Goal: Obtain resource: Download file/media

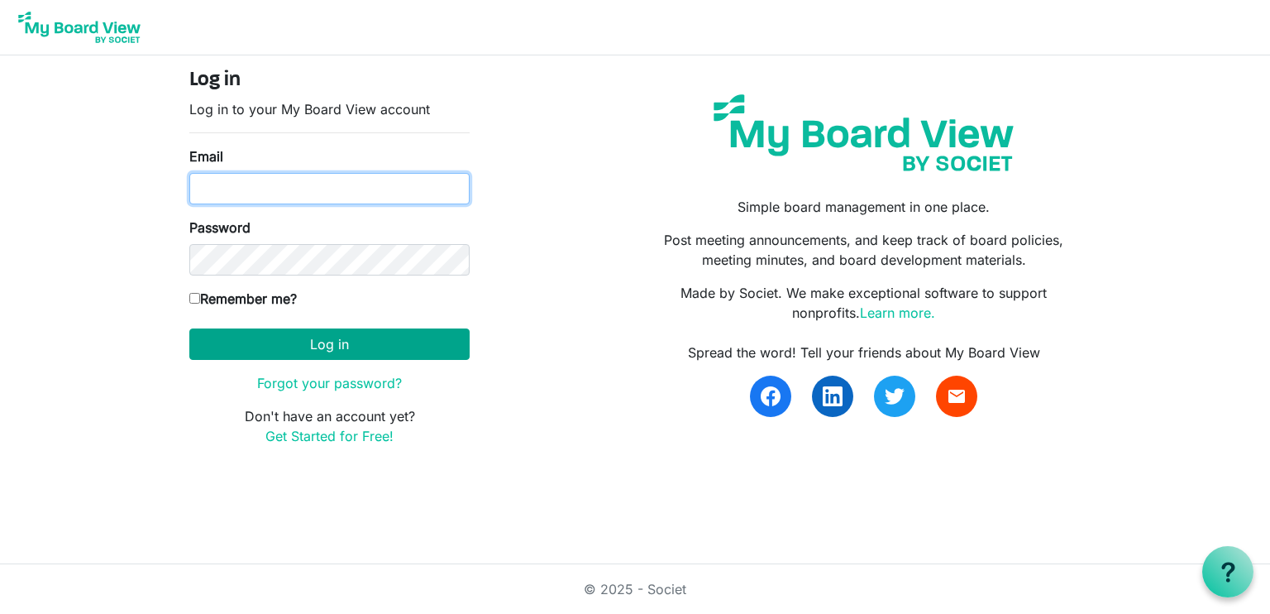
type input "nanauhll@yahoo.com"
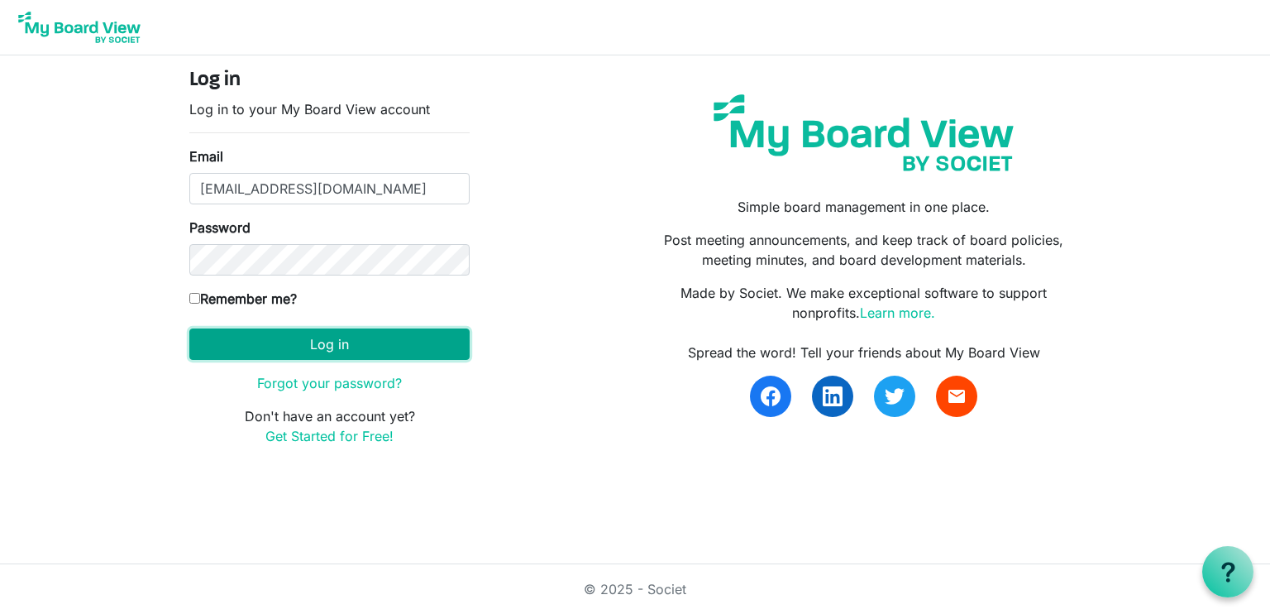
click at [360, 337] on button "Log in" at bounding box center [329, 343] width 280 height 31
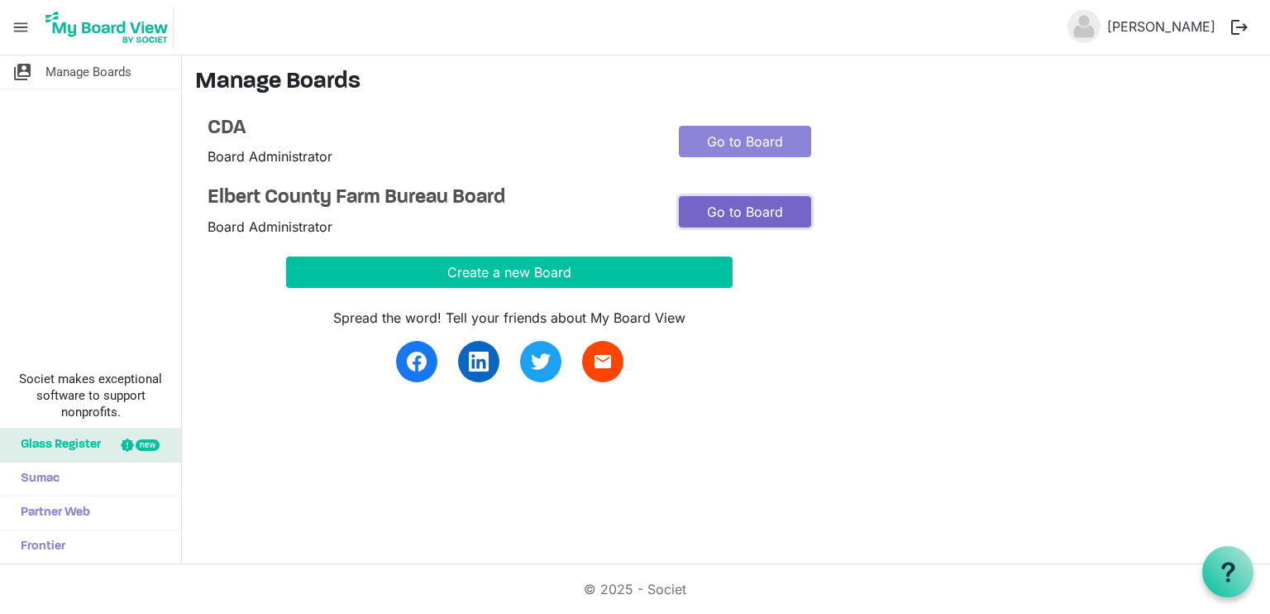
click at [755, 204] on link "Go to Board" at bounding box center [745, 211] width 132 height 31
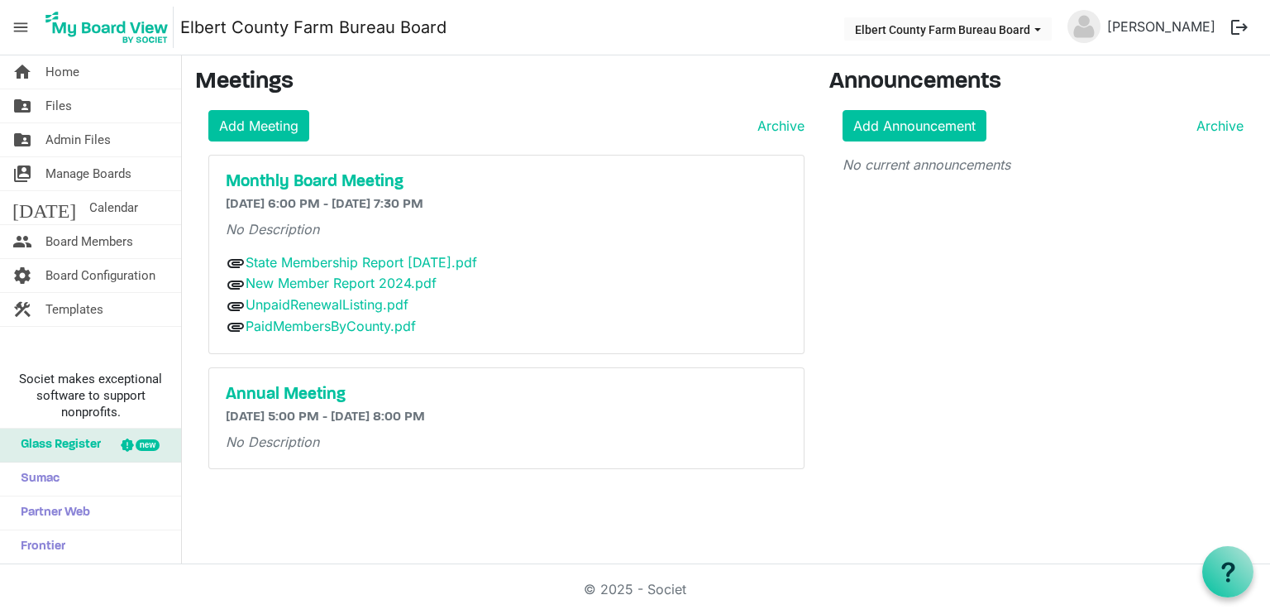
drag, startPoint x: 0, startPoint y: 0, endPoint x: 936, endPoint y: 343, distance: 997.1
click at [936, 343] on div "Meetings Add Meeting Archive Monthly Board Meeting 8/28/2025 6:00 PM - 8/28/202…" at bounding box center [726, 276] width 1087 height 414
click at [936, 343] on div "Announcements Add Announcement Archive No current announcements" at bounding box center [1043, 276] width 453 height 414
click at [334, 280] on link "New Member Report 2024.pdf" at bounding box center [341, 283] width 191 height 17
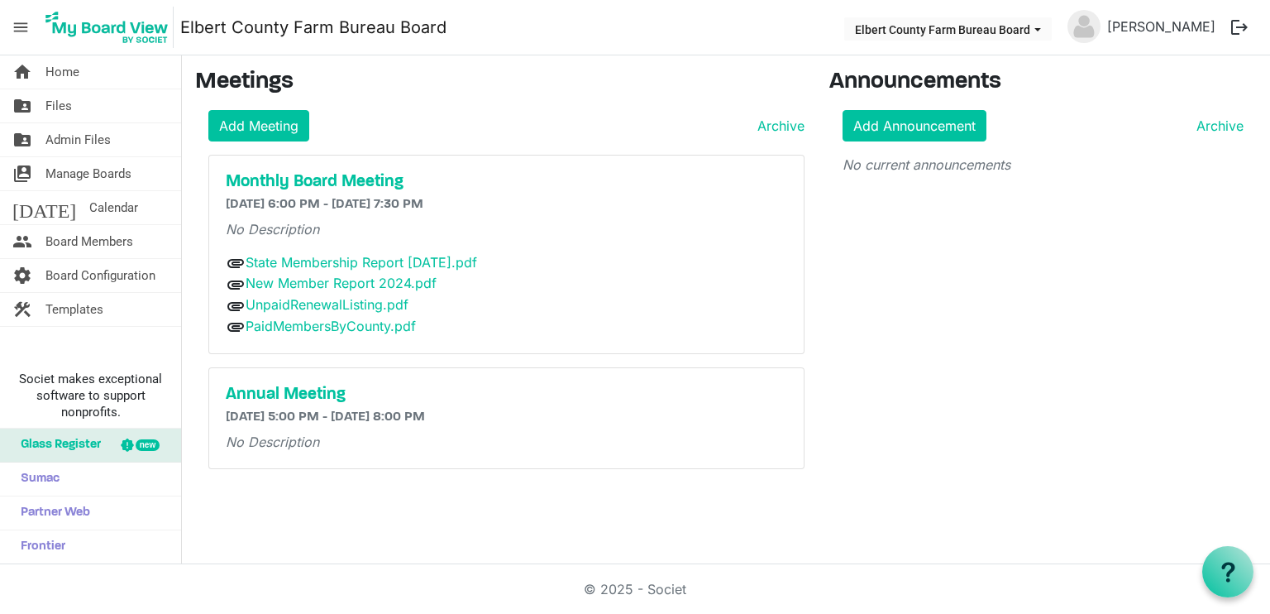
click at [355, 252] on div "attachment State Membership Report July 2025.pdf" at bounding box center [507, 263] width 562 height 22
click at [355, 255] on link "State Membership Report July 2025.pdf" at bounding box center [362, 262] width 232 height 17
click at [53, 105] on span "Files" at bounding box center [58, 105] width 26 height 33
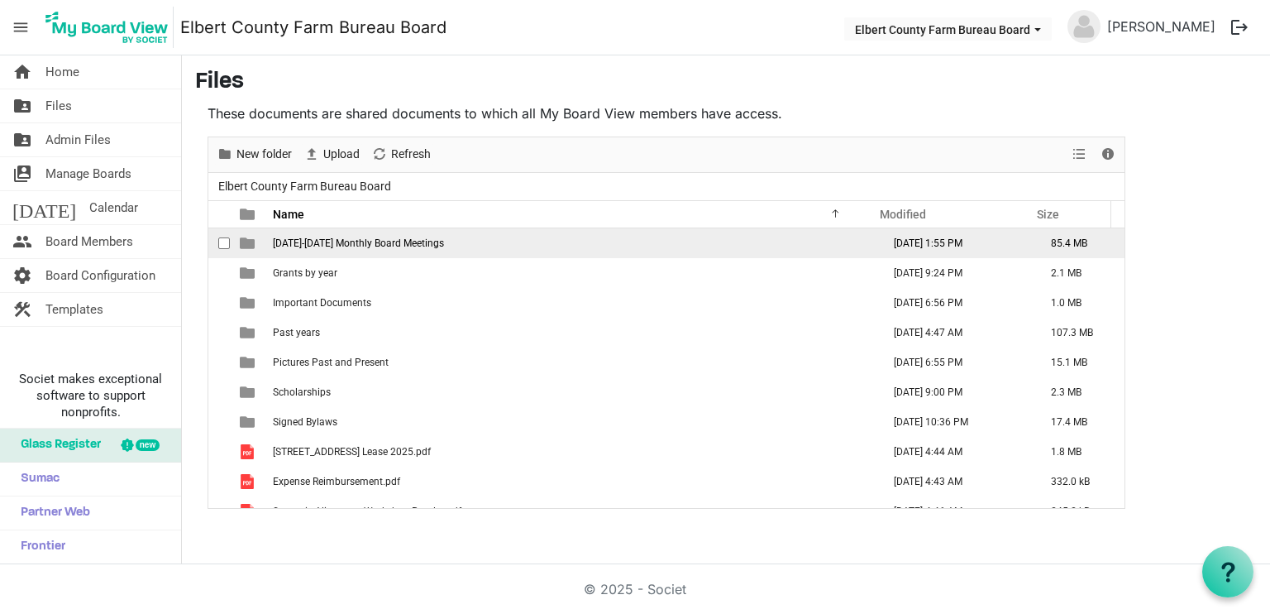
click at [408, 244] on span "[DATE]-[DATE] Monthly Board Meetings" at bounding box center [358, 243] width 171 height 12
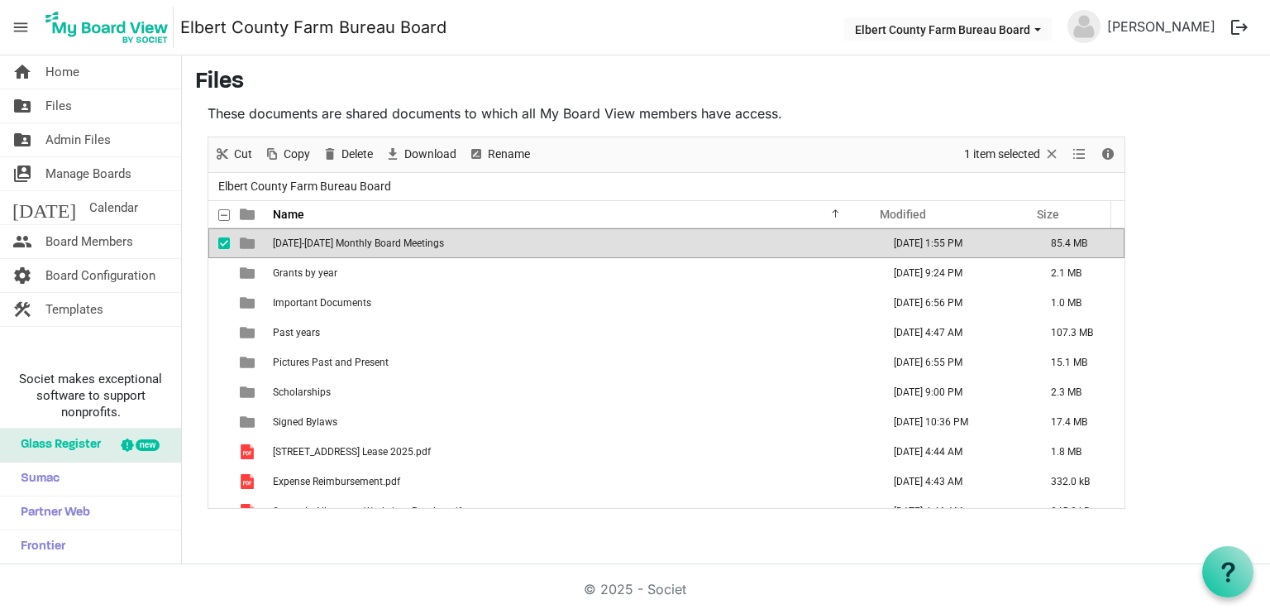
click at [408, 244] on span "[DATE]-[DATE] Monthly Board Meetings" at bounding box center [358, 243] width 171 height 12
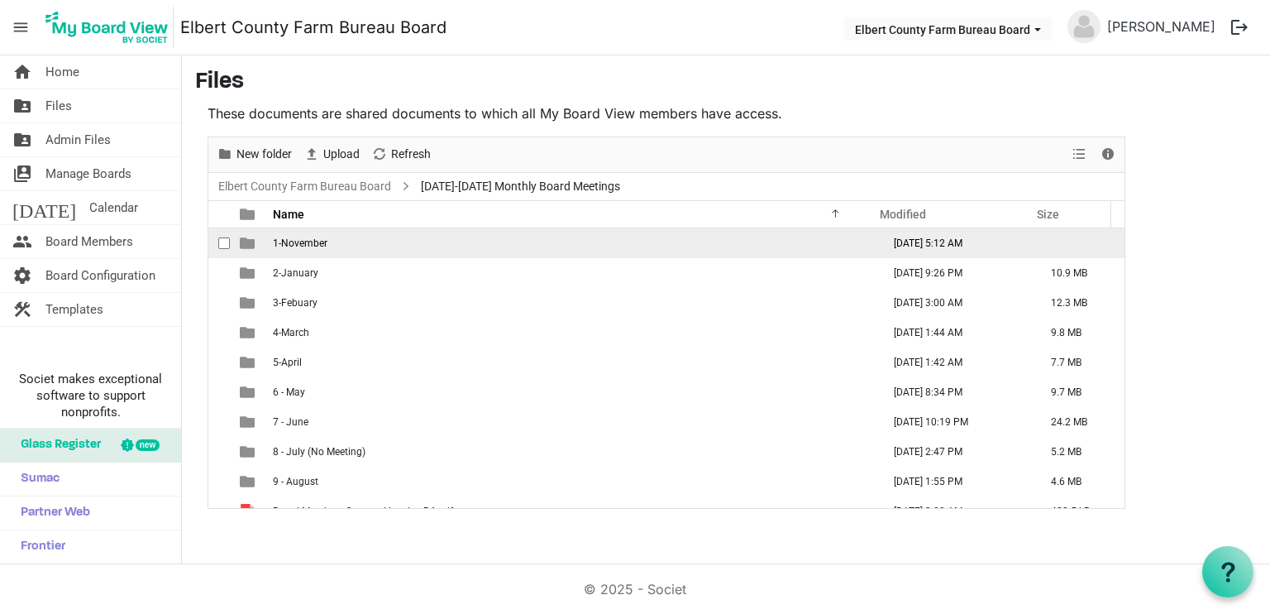
click at [503, 250] on td "1-November" at bounding box center [572, 243] width 609 height 30
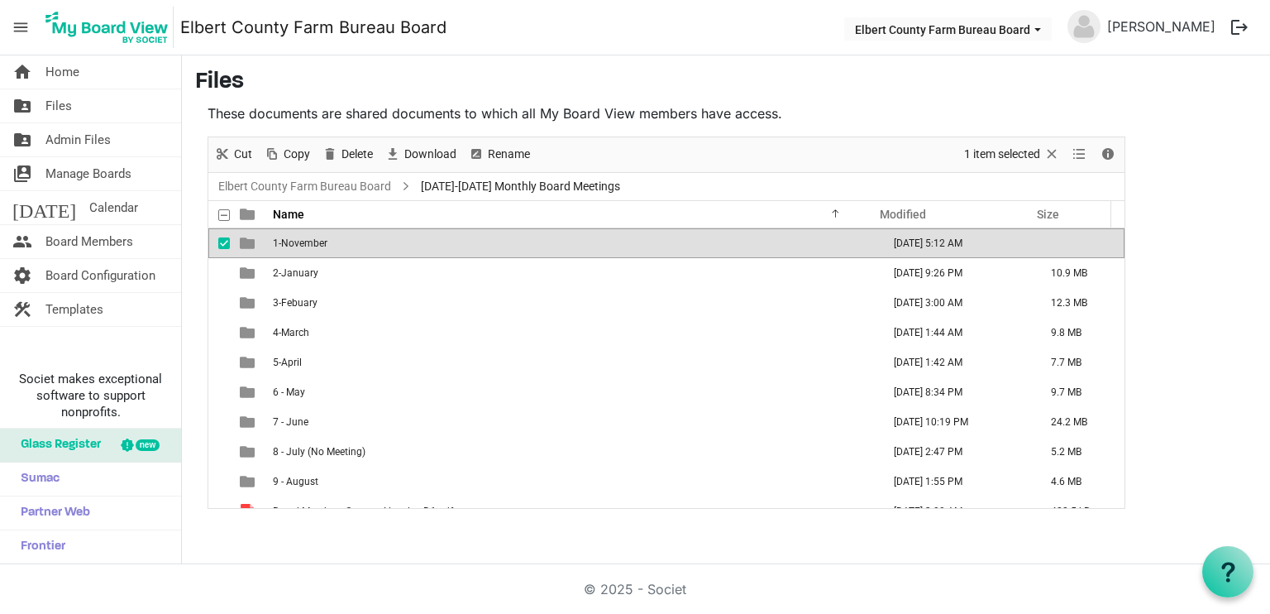
click at [503, 250] on td "1-November" at bounding box center [572, 243] width 609 height 30
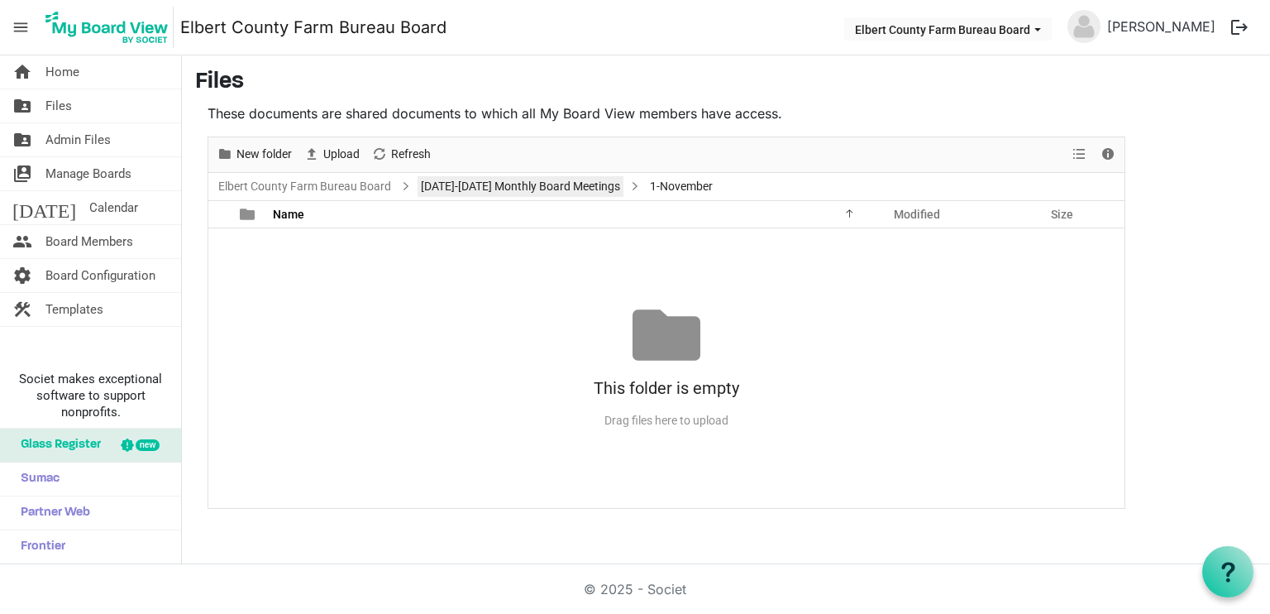
click at [476, 196] on link "[DATE]-[DATE] Monthly Board Meetings" at bounding box center [521, 186] width 206 height 21
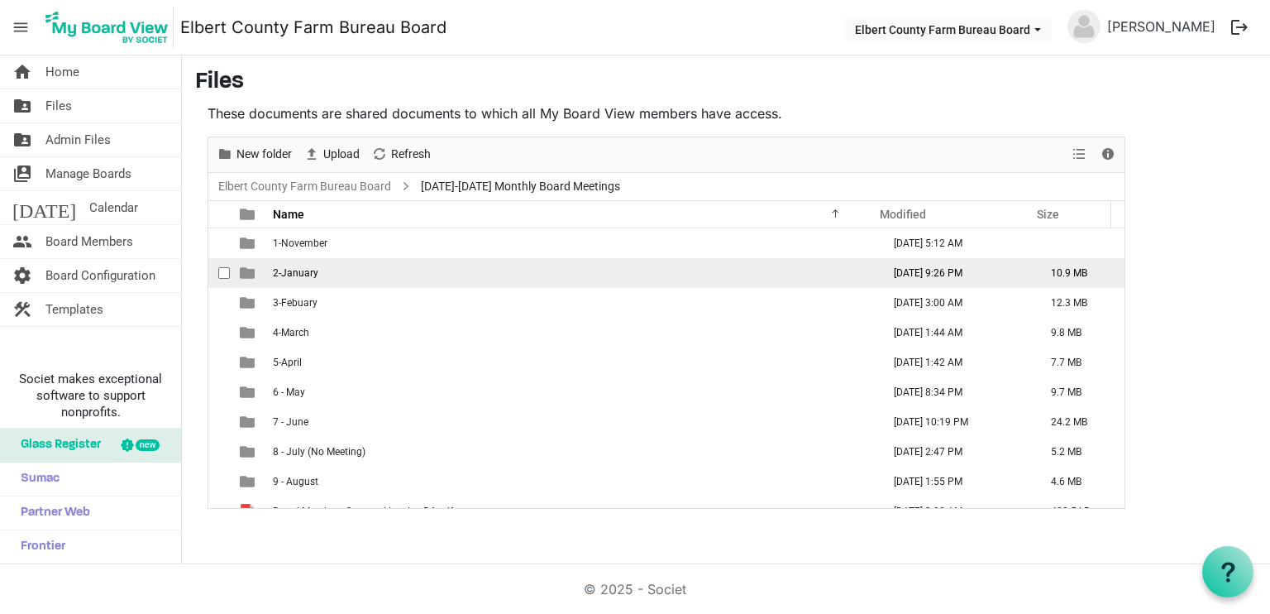
click at [318, 277] on td "2-January" at bounding box center [572, 273] width 609 height 30
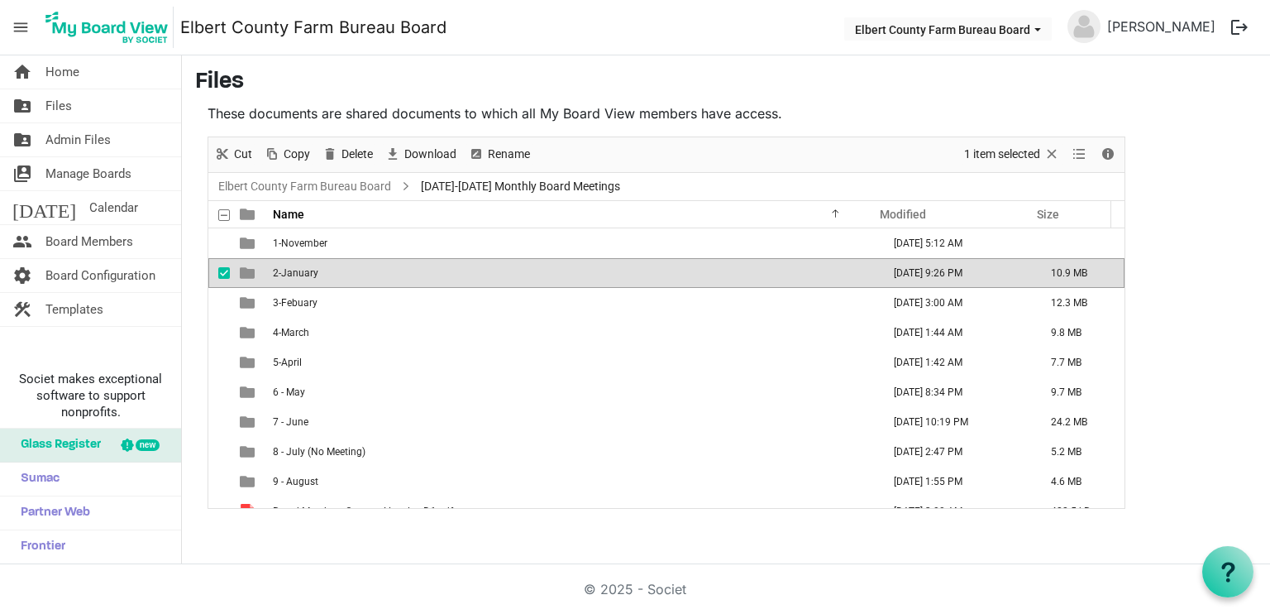
click at [318, 277] on td "2-January" at bounding box center [572, 273] width 609 height 30
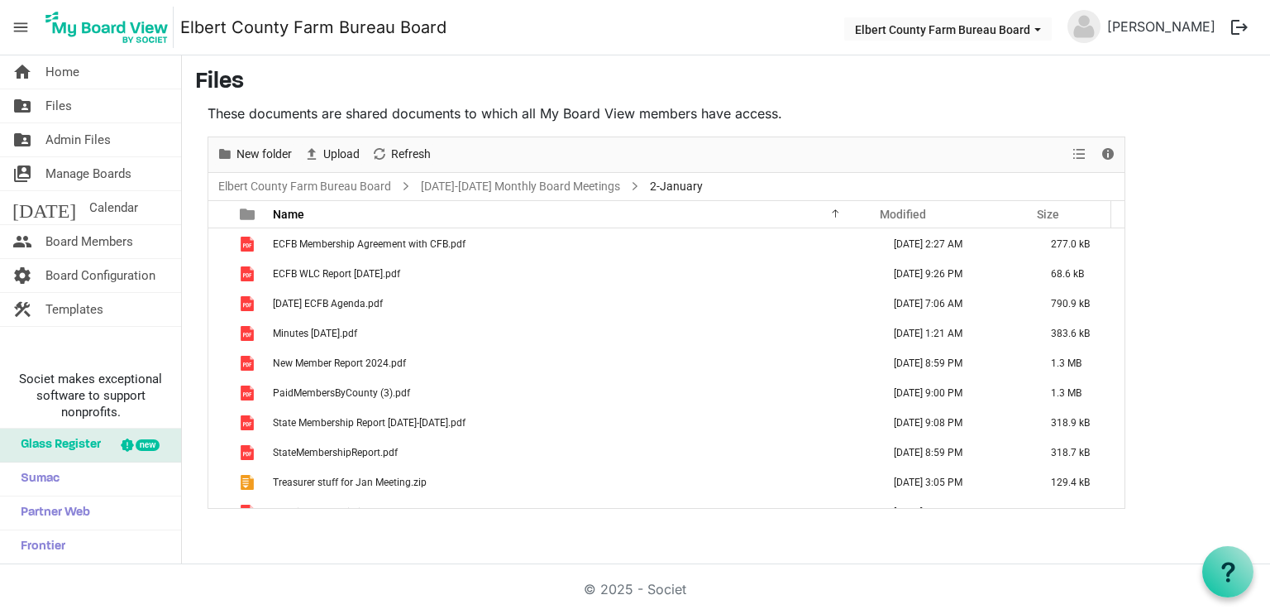
scroll to position [136, 0]
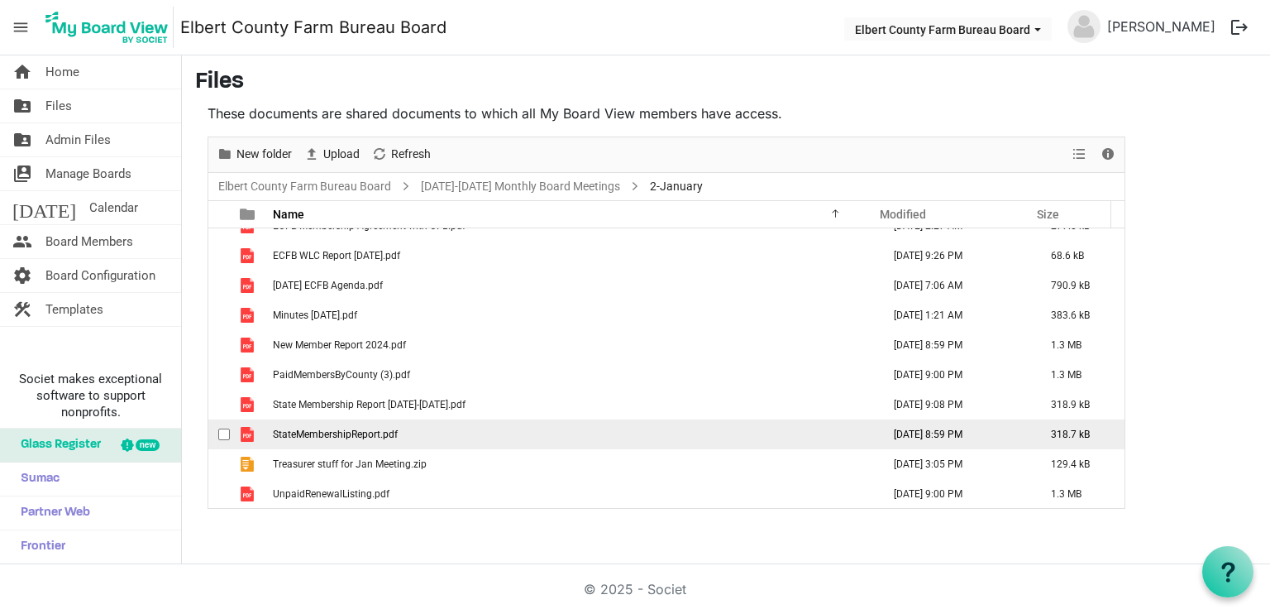
click at [342, 433] on span "StateMembershipReport.pdf" at bounding box center [335, 434] width 125 height 12
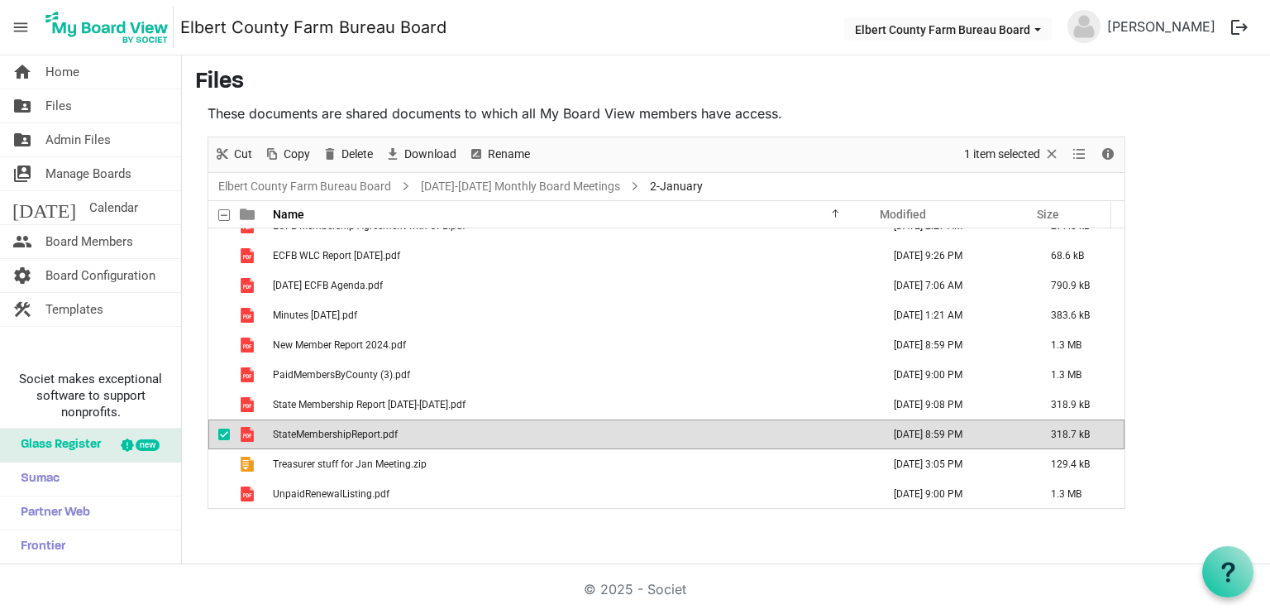
click at [342, 433] on span "StateMembershipReport.pdf" at bounding box center [335, 434] width 125 height 12
